Goal: Communication & Community: Answer question/provide support

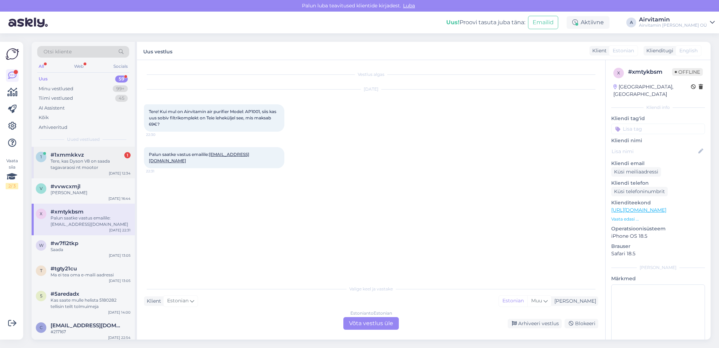
click at [82, 165] on div "Tere, kas Dyson V8 on saada tagavaraosi nt mootor" at bounding box center [91, 164] width 80 height 13
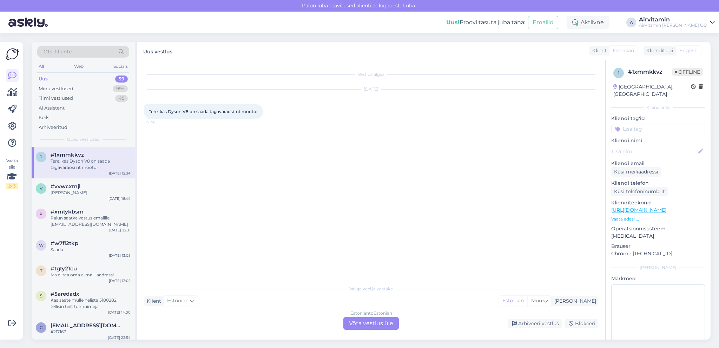
click at [380, 322] on div "Estonian to Estonian Võta vestlus üle" at bounding box center [370, 323] width 55 height 13
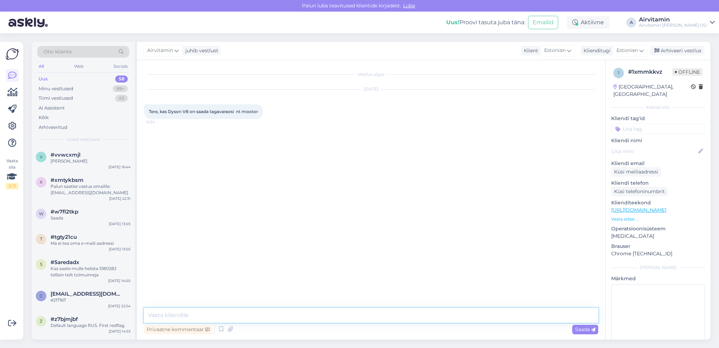
click at [173, 316] on textarea at bounding box center [371, 315] width 454 height 15
type textarea "Tere. V8 mootor on olemas hinnaga 149.- + vahetus 10.-"
click at [583, 329] on span "Saada" at bounding box center [585, 329] width 20 height 6
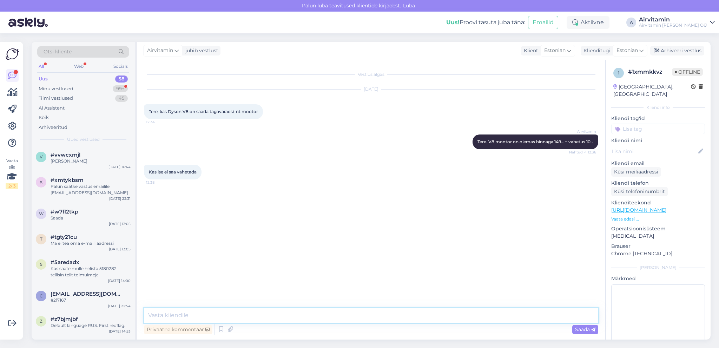
click at [190, 315] on textarea at bounding box center [371, 315] width 454 height 15
click at [267, 315] on textarea "Saate ka ise vahetada. Saatke palun aku alt kleebisest pilt, kuna V8 mudeleid o…" at bounding box center [371, 315] width 454 height 15
click at [443, 315] on textarea "Saate ka ise vahetada. Saatke palun aku all kleebisest pilt, kuna V8 mudeleid o…" at bounding box center [371, 315] width 454 height 15
click at [470, 315] on textarea "Saate ka ise vahetada. Saatke palun aku all kleebisest pilt, kuna V8 mudeleid o…" at bounding box center [371, 315] width 454 height 15
type textarea "Saate ka ise vahetada. Saatke palun aku all kleebisest pilt, kuna V8 mudeleid o…"
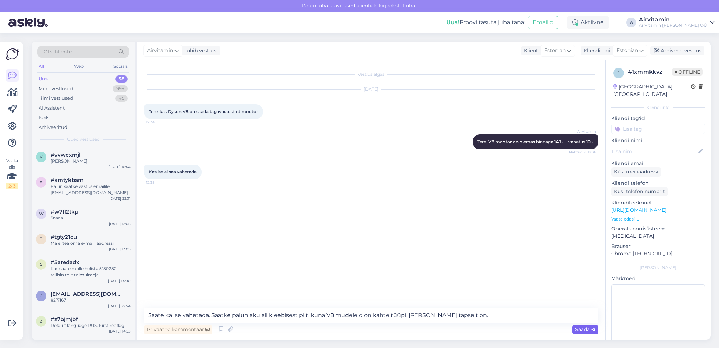
click at [582, 329] on span "Saada" at bounding box center [585, 329] width 20 height 6
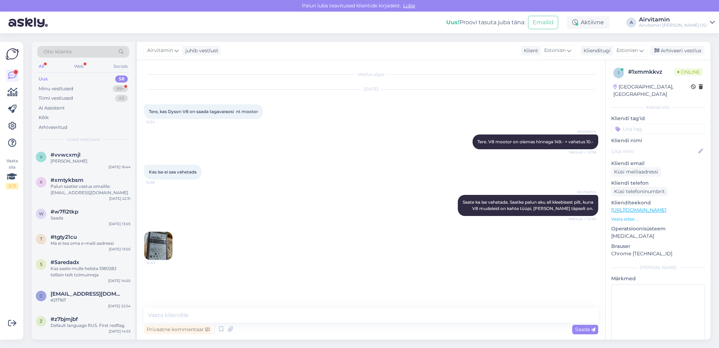
click at [159, 242] on img at bounding box center [158, 246] width 28 height 28
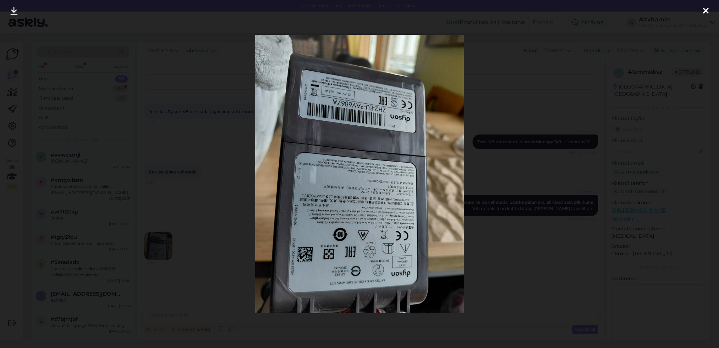
click at [705, 9] on icon at bounding box center [706, 11] width 6 height 9
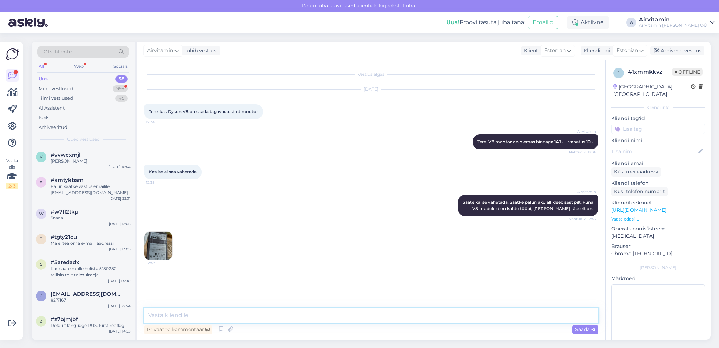
click at [163, 311] on textarea at bounding box center [371, 315] width 454 height 15
type textarea "Kas tulete kohapeal ostma või saadame arve?"
click at [585, 329] on span "Saada" at bounding box center [585, 329] width 20 height 6
